Goal: Task Accomplishment & Management: Complete application form

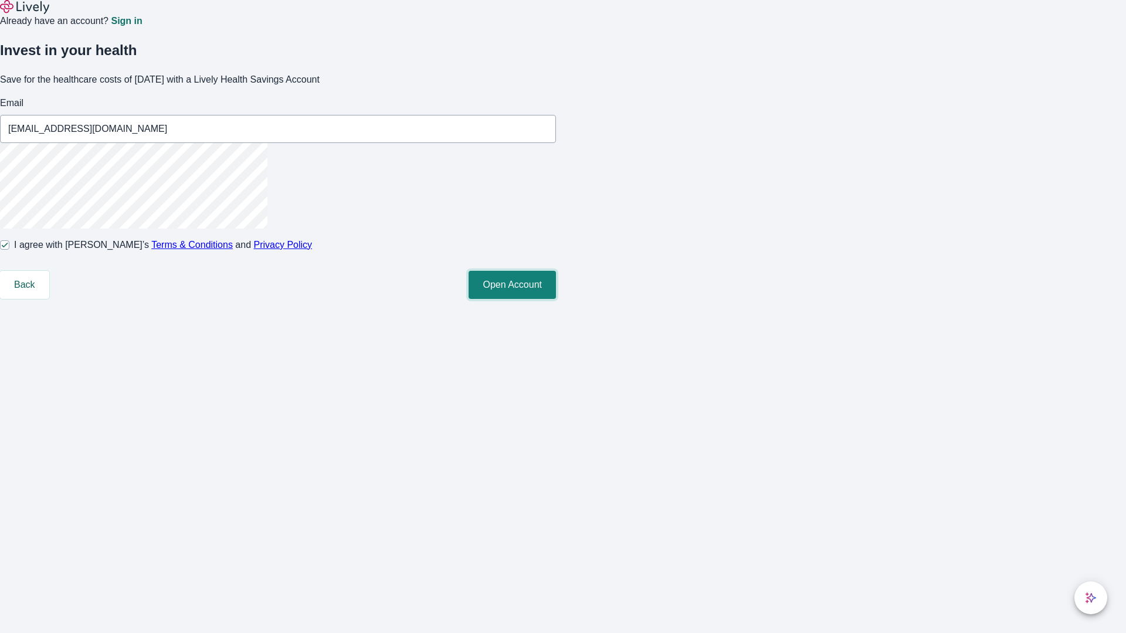
click at [556, 299] on button "Open Account" at bounding box center [512, 285] width 87 height 28
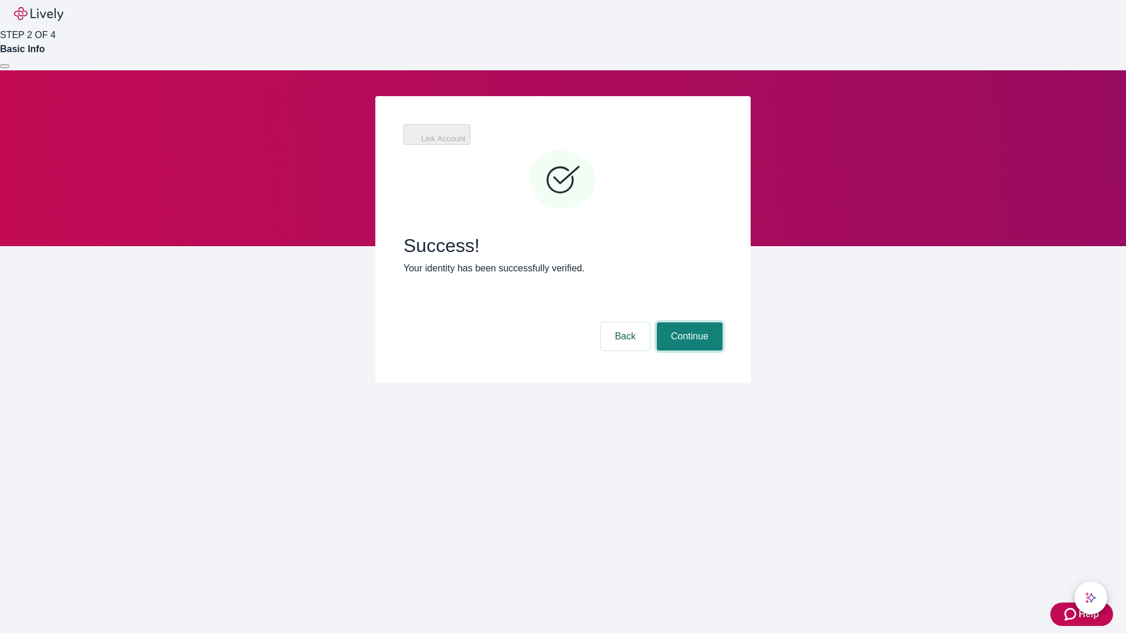
click at [688, 323] on button "Continue" at bounding box center [690, 337] width 66 height 28
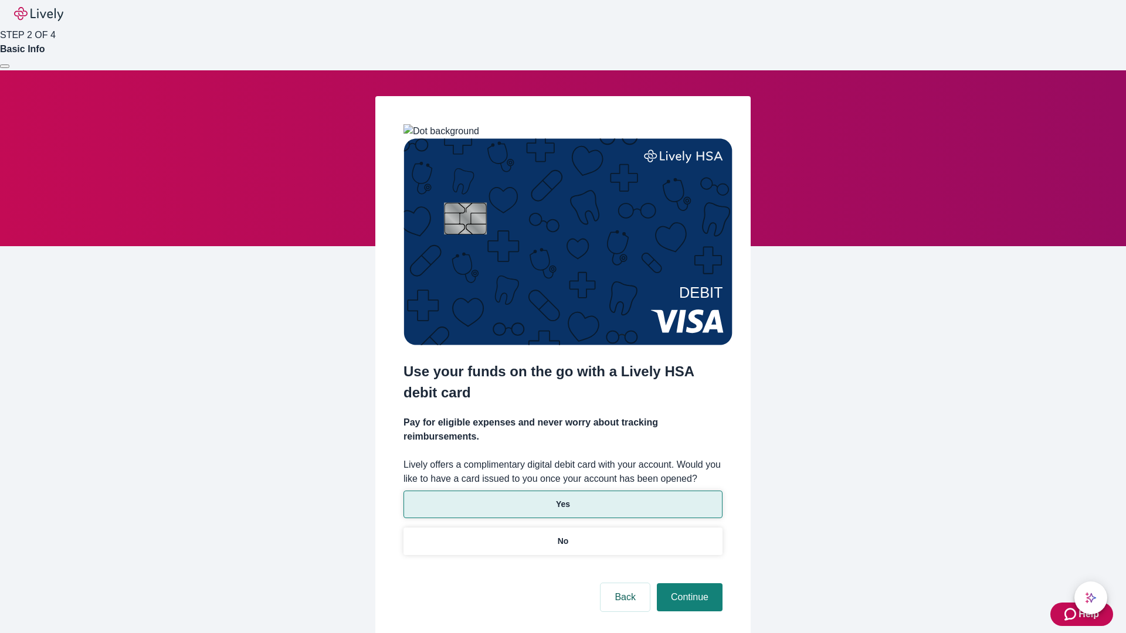
click at [562, 498] on p "Yes" at bounding box center [563, 504] width 14 height 12
click at [688, 584] on button "Continue" at bounding box center [690, 598] width 66 height 28
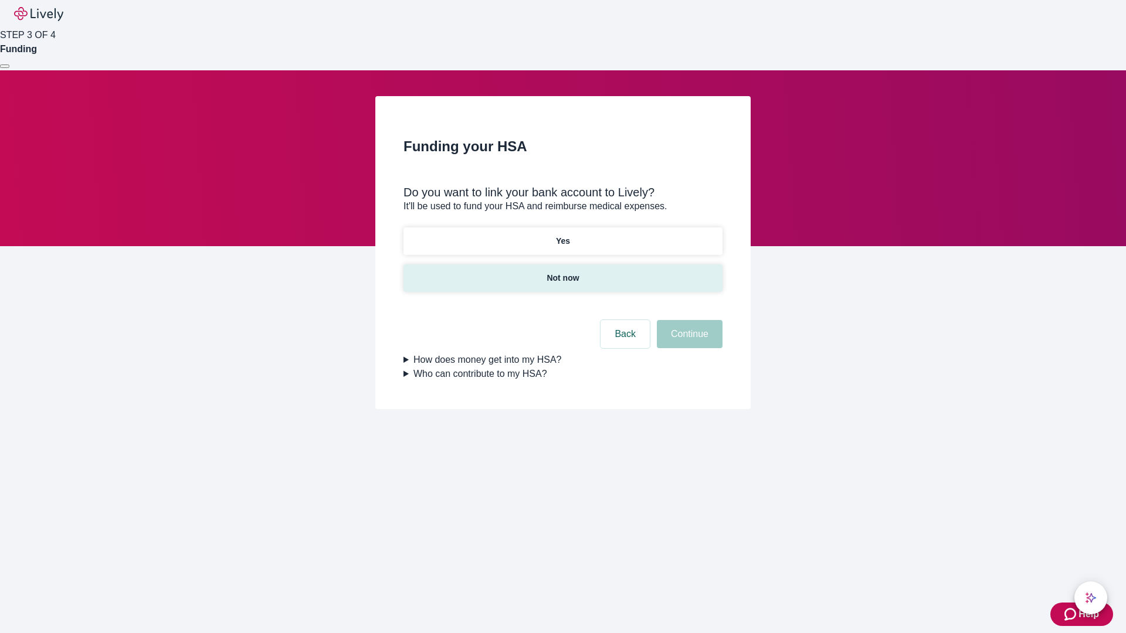
click at [562, 272] on p "Not now" at bounding box center [563, 278] width 32 height 12
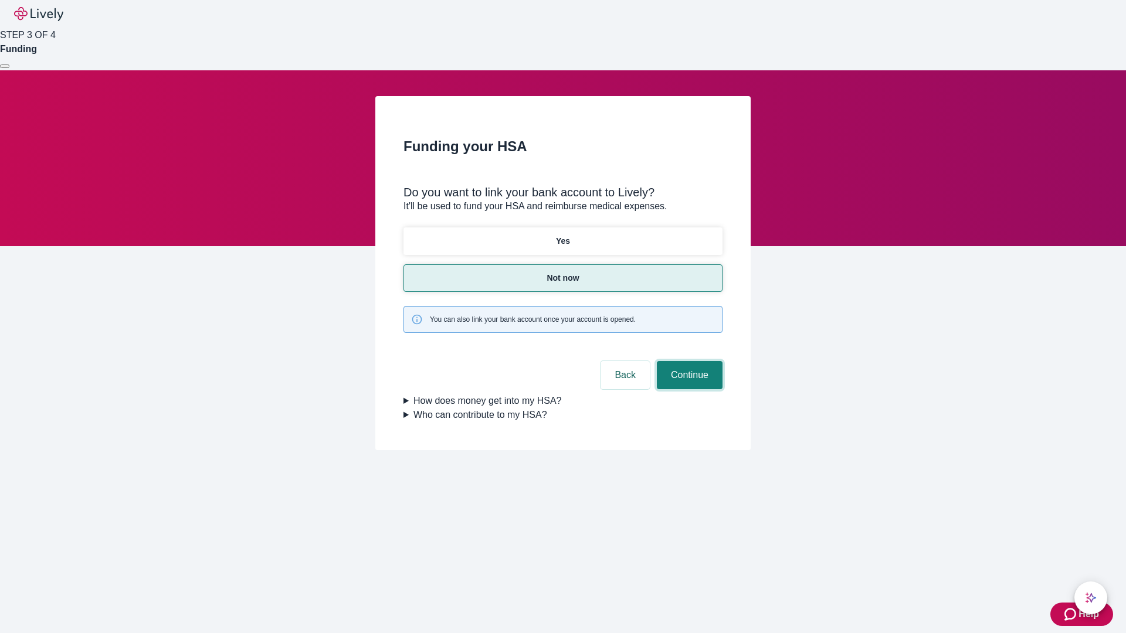
click at [688, 361] on button "Continue" at bounding box center [690, 375] width 66 height 28
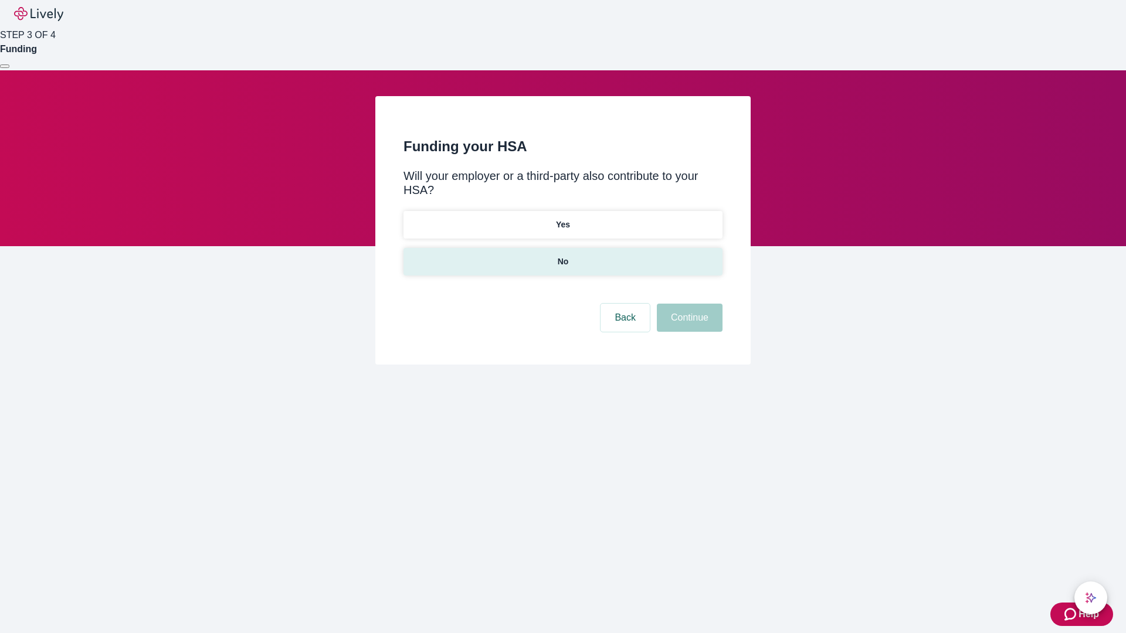
click at [562, 256] on p "No" at bounding box center [563, 262] width 11 height 12
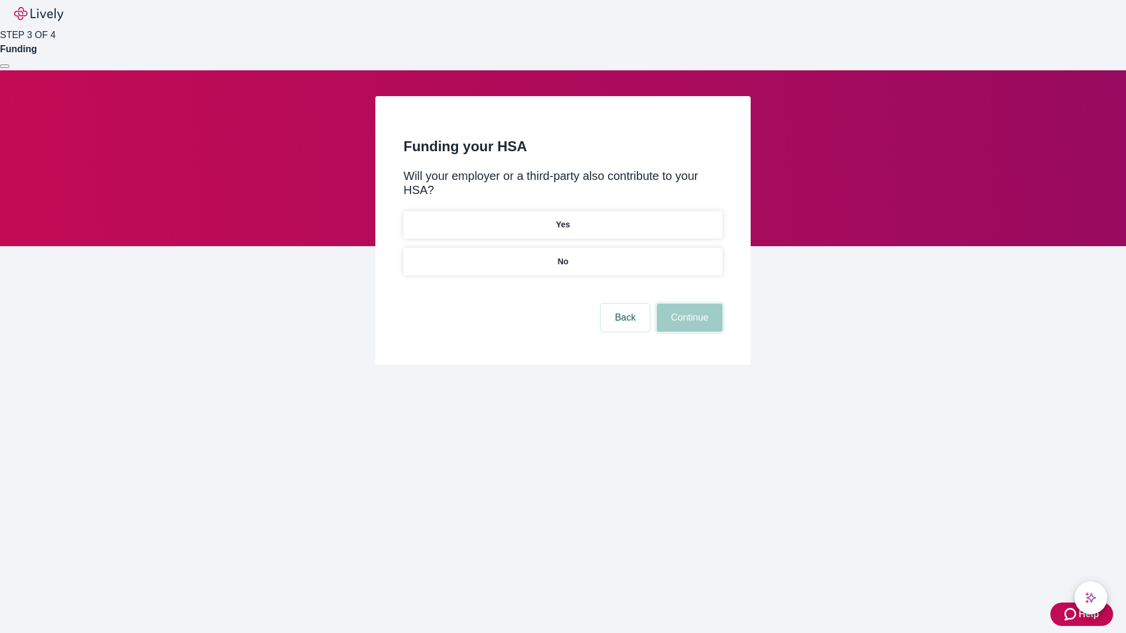
click at [688, 304] on button "Continue" at bounding box center [690, 318] width 66 height 28
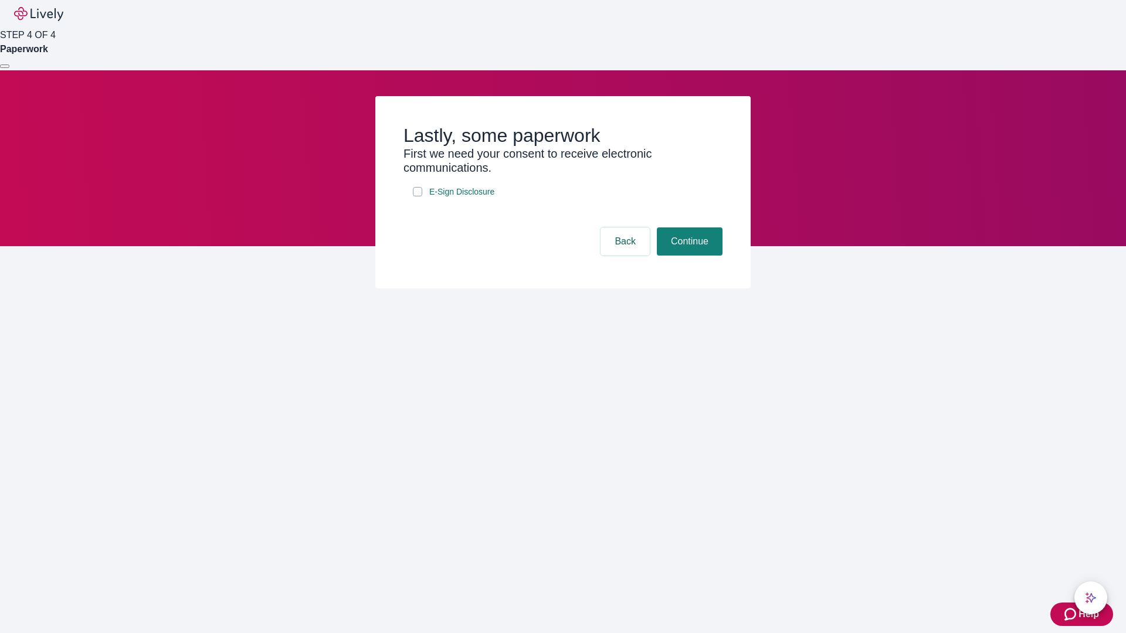
click at [418, 196] on input "E-Sign Disclosure" at bounding box center [417, 191] width 9 height 9
checkbox input "true"
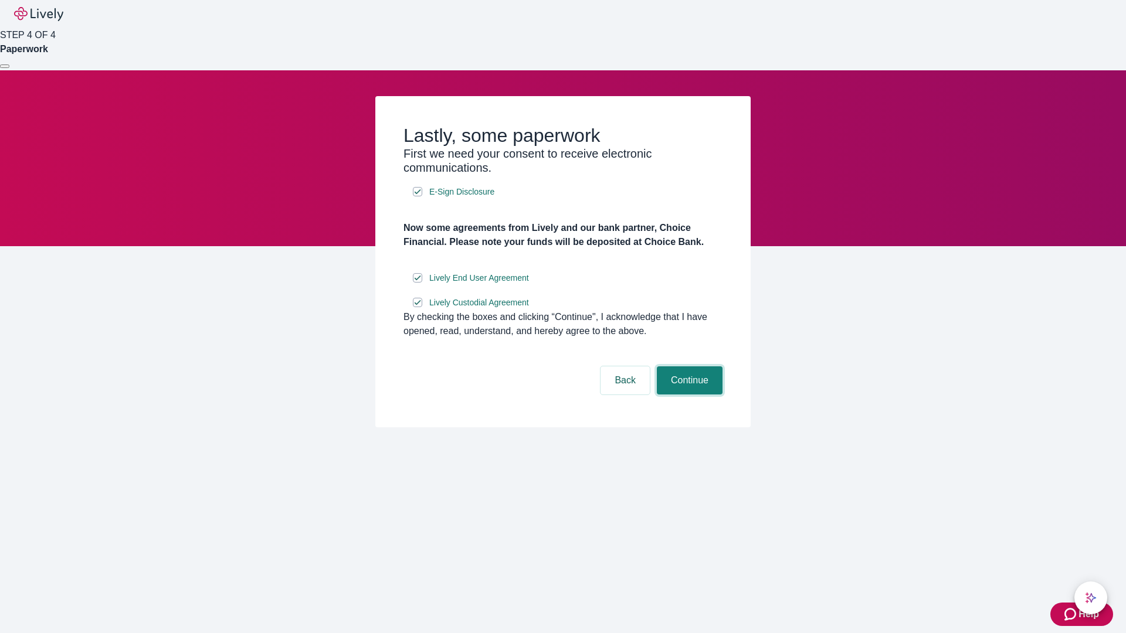
click at [688, 395] on button "Continue" at bounding box center [690, 381] width 66 height 28
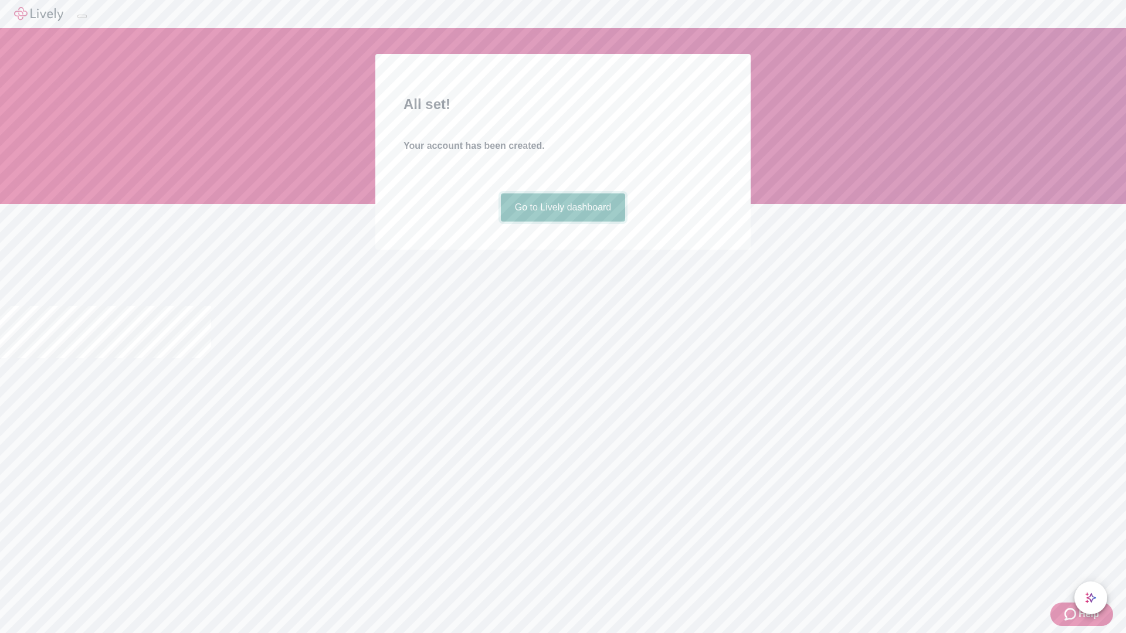
click at [562, 222] on link "Go to Lively dashboard" at bounding box center [563, 208] width 125 height 28
